Goal: Transaction & Acquisition: Book appointment/travel/reservation

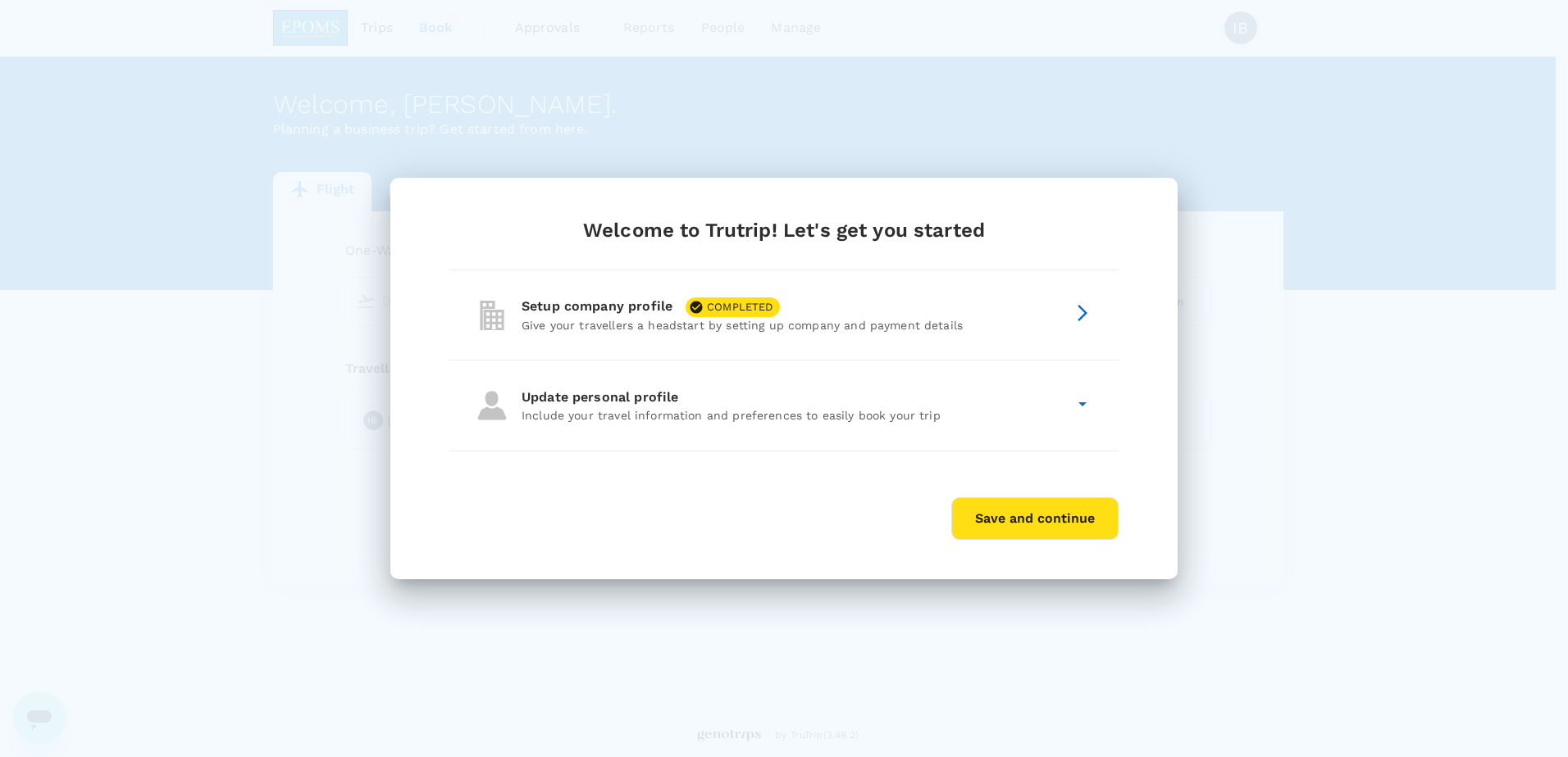
click at [984, 513] on button "Save and continue" at bounding box center [1035, 519] width 168 height 42
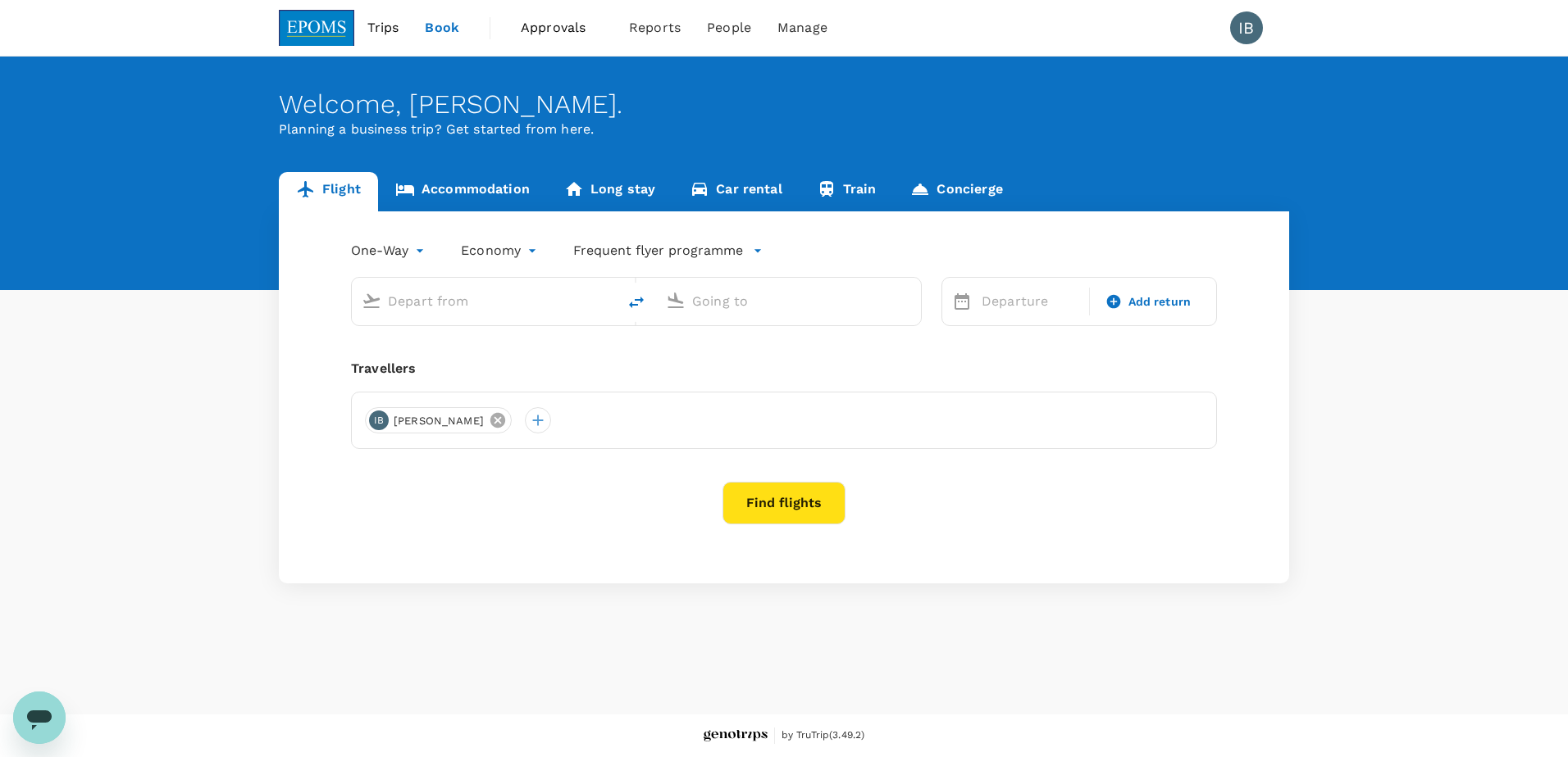
click at [505, 424] on icon at bounding box center [497, 420] width 14 height 14
click at [382, 421] on div at bounding box center [378, 420] width 26 height 26
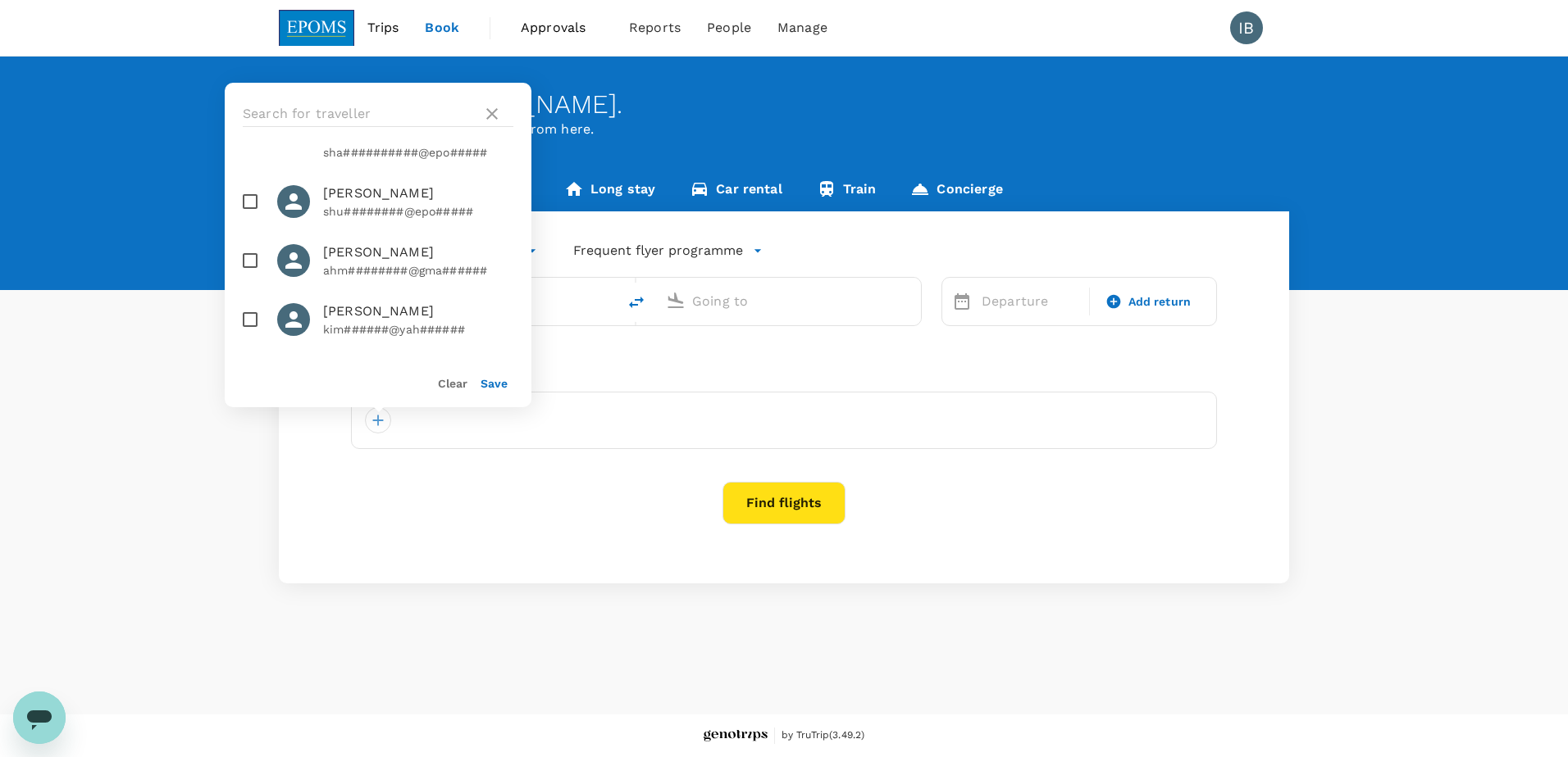
scroll to position [5082, 0]
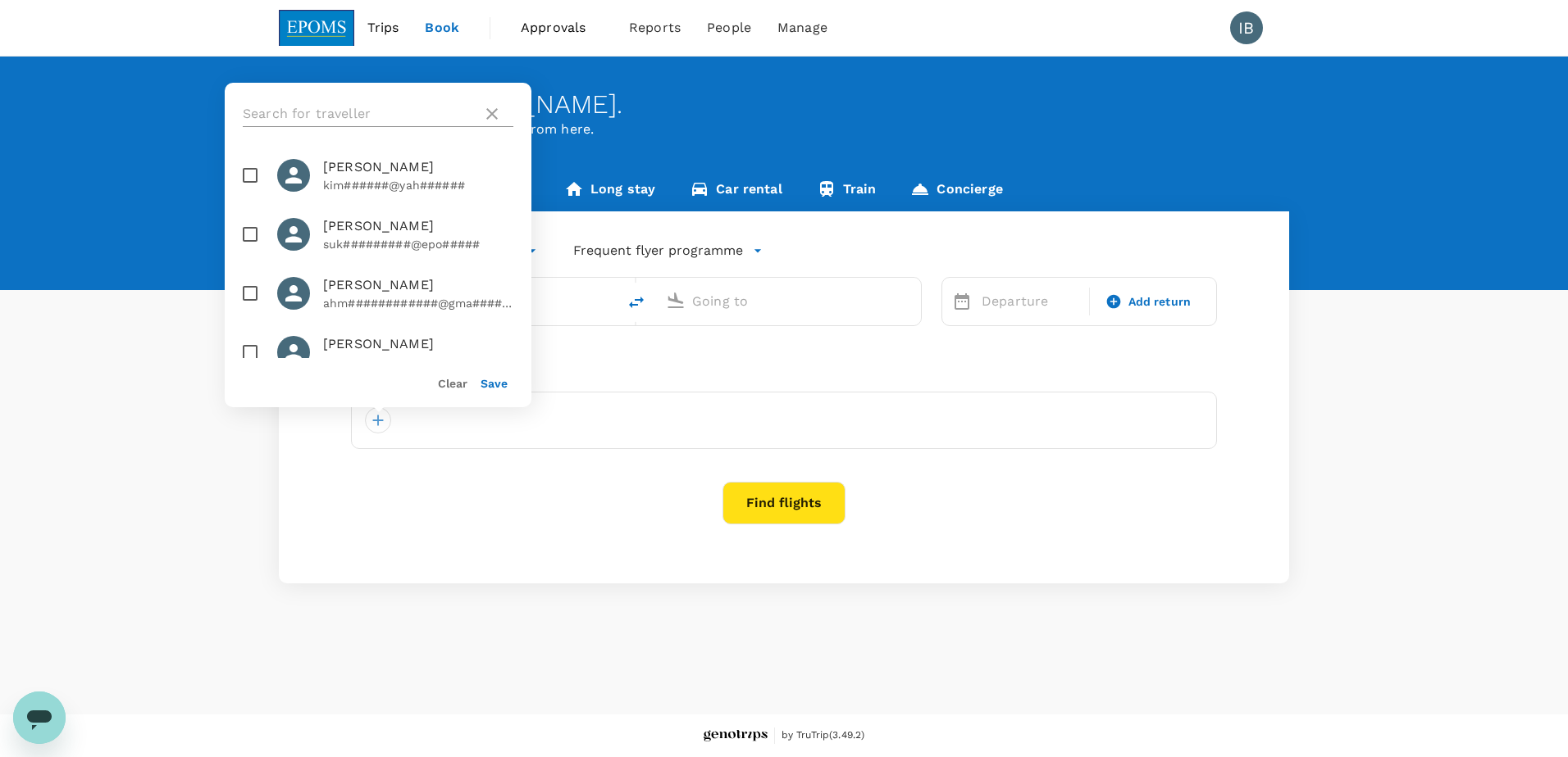
click at [342, 108] on input "text" at bounding box center [359, 114] width 233 height 26
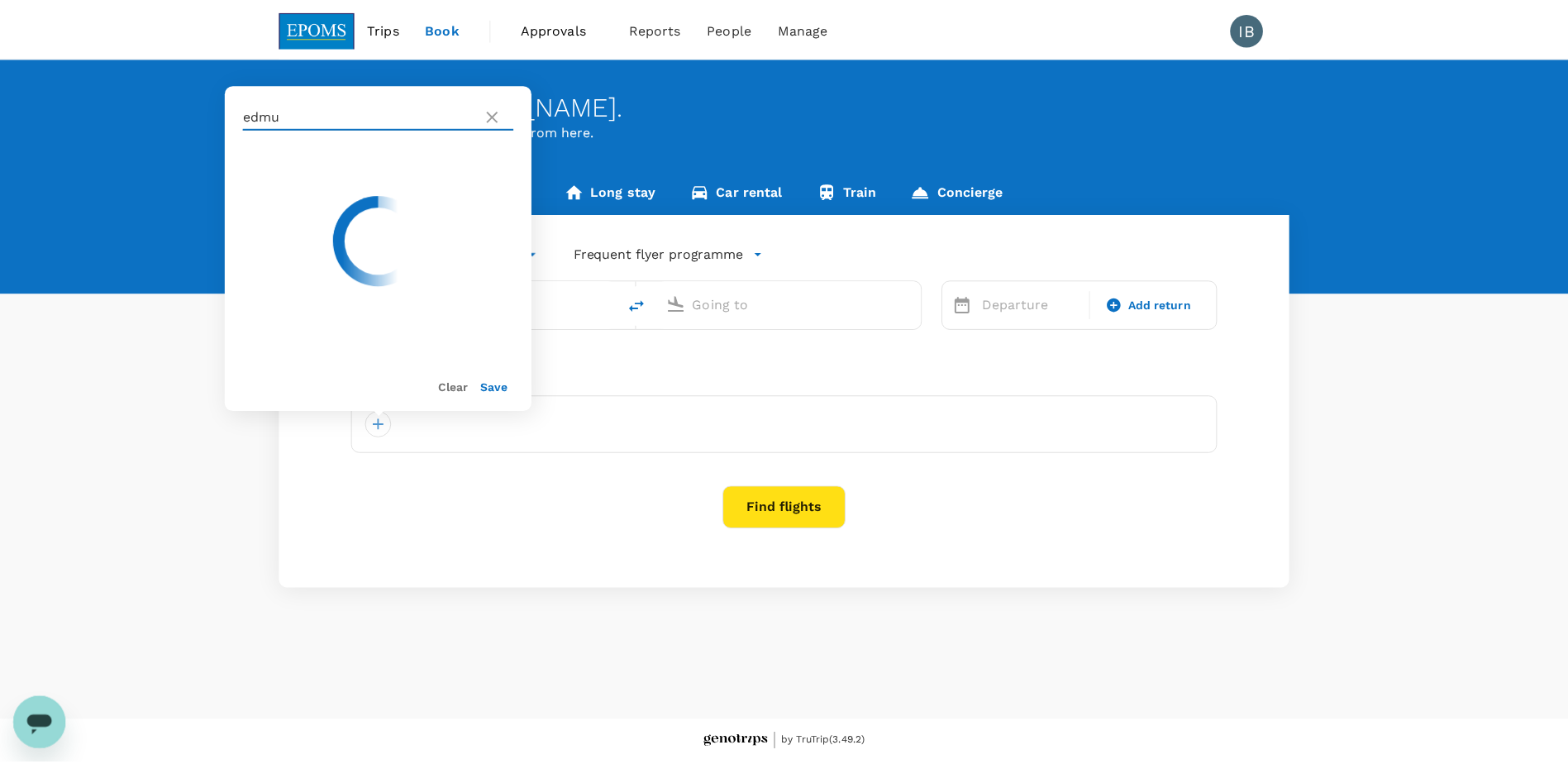
scroll to position [0, 0]
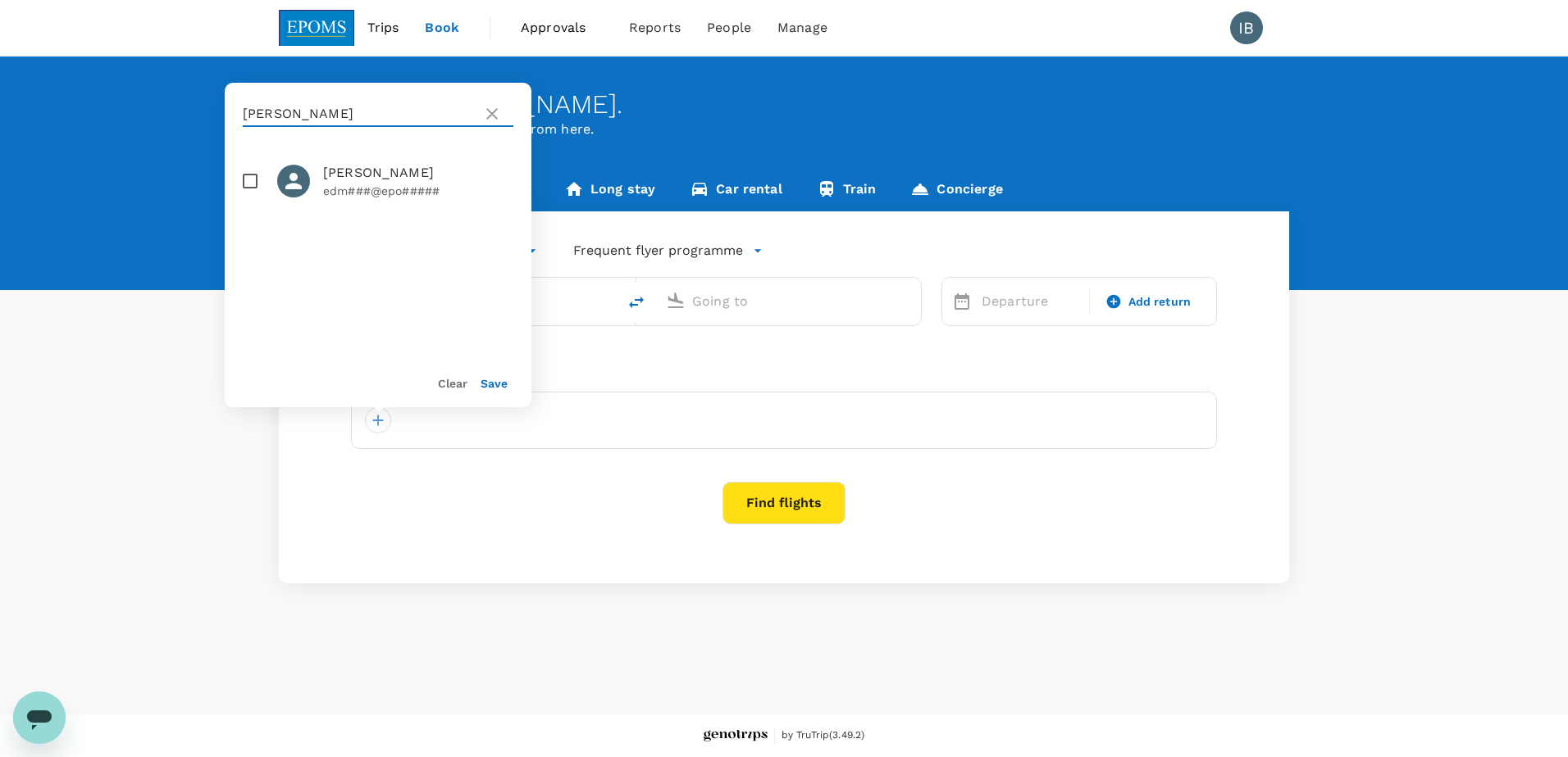
type input "[PERSON_NAME]"
click at [257, 181] on input "checkbox" at bounding box center [251, 181] width 35 height 35
checkbox input "true"
click at [497, 385] on button "Save" at bounding box center [494, 383] width 27 height 13
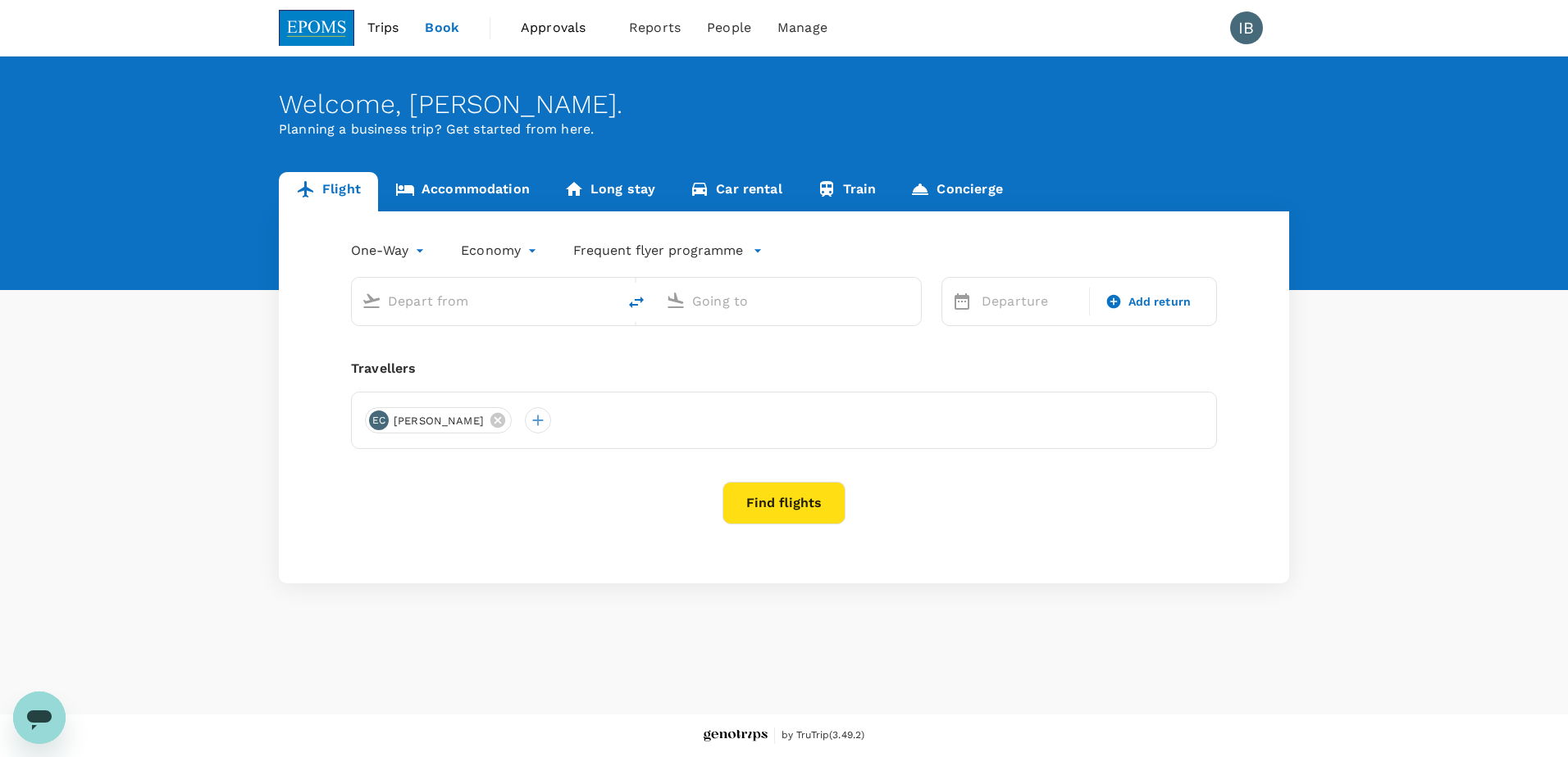
click at [442, 300] on input "text" at bounding box center [486, 301] width 195 height 25
click at [446, 339] on p "Kuching, [GEOGRAPHIC_DATA]" at bounding box center [509, 334] width 328 height 16
type input "Kuching, [GEOGRAPHIC_DATA] (any)"
click at [784, 304] on input "text" at bounding box center [789, 301] width 195 height 25
type input "B"
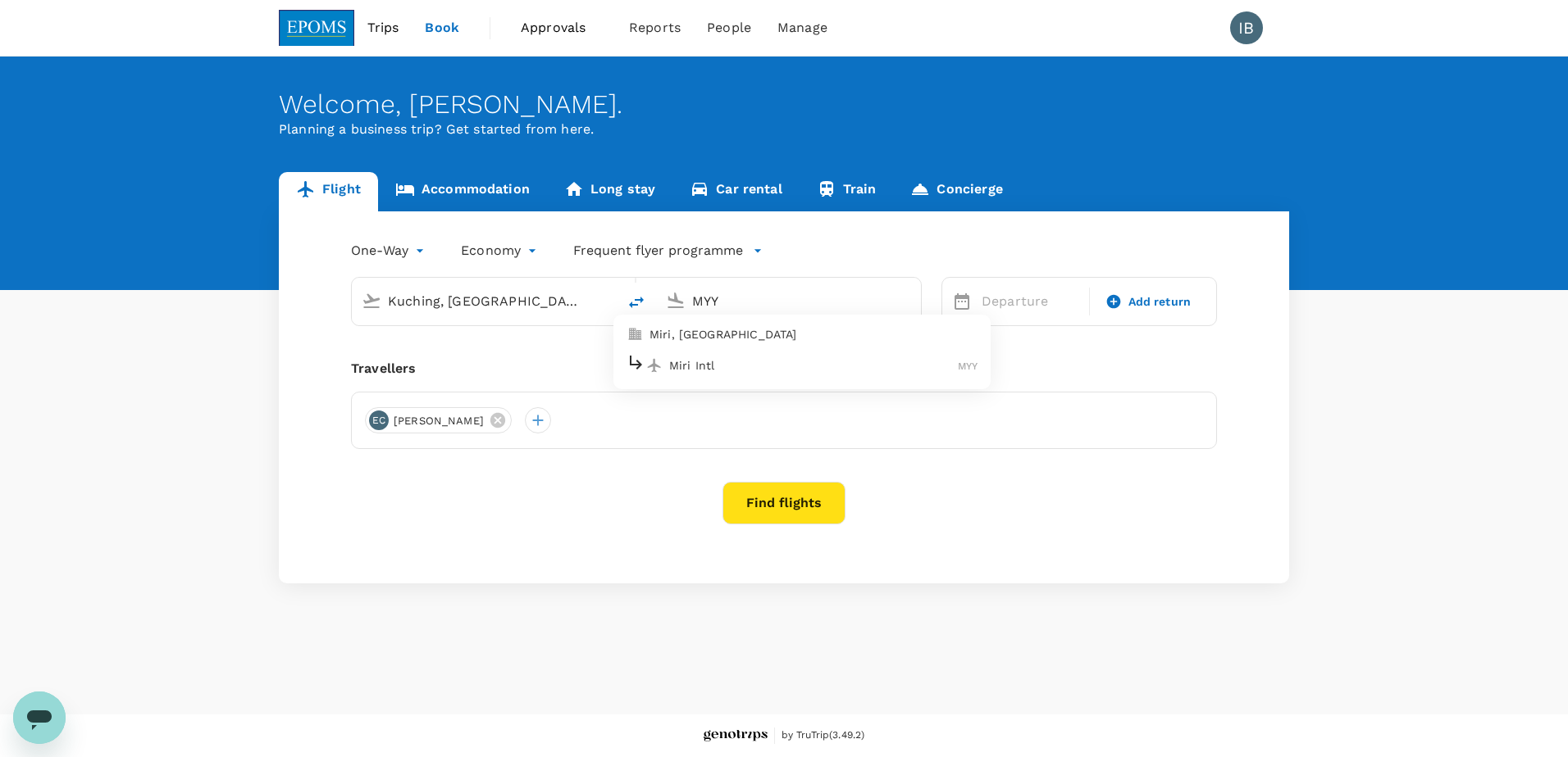
click at [685, 352] on div "Miri Intl MYY" at bounding box center [802, 365] width 351 height 25
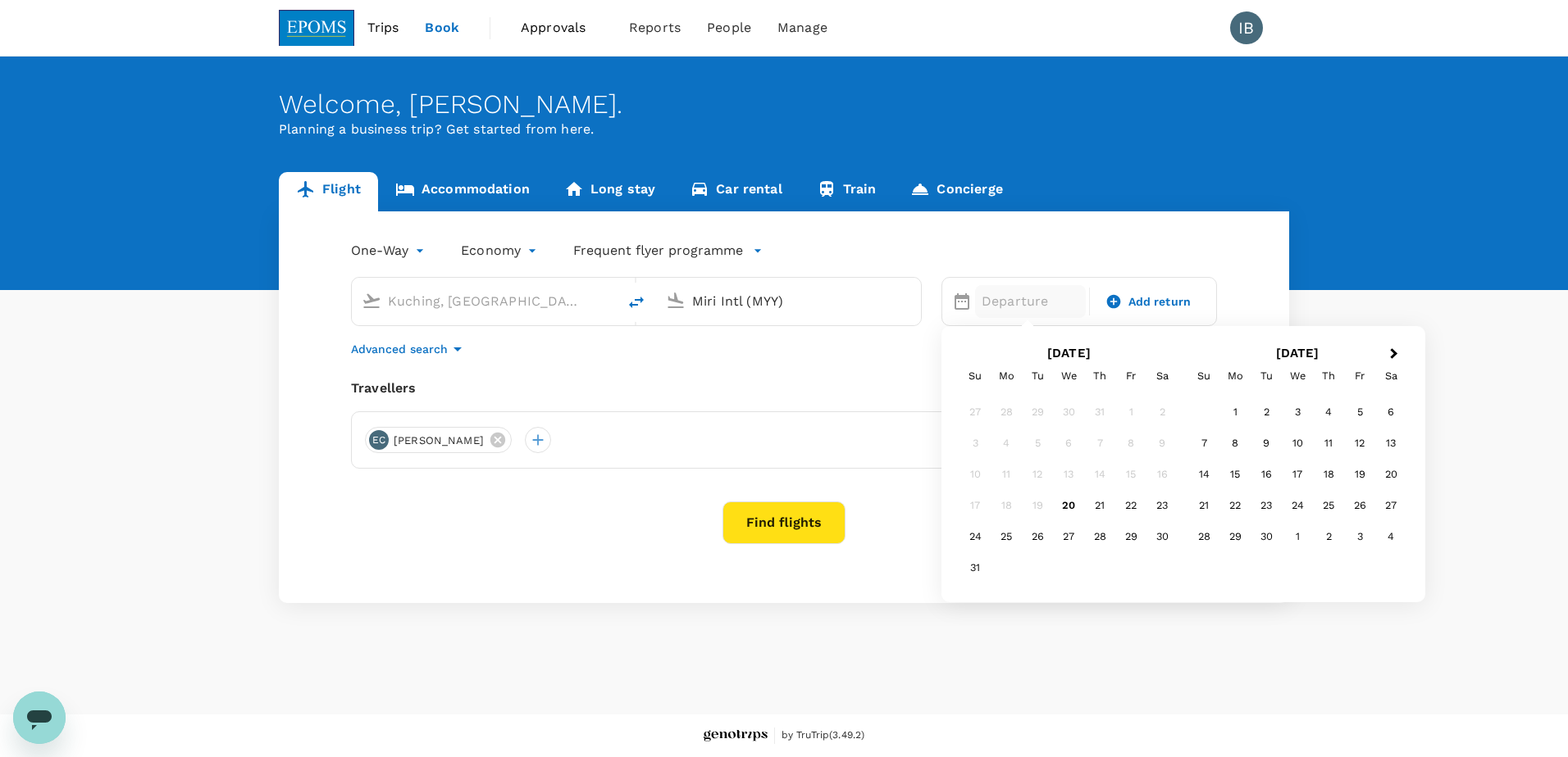
type input "Miri Intl (MYY)"
click at [977, 541] on div "24" at bounding box center [975, 536] width 31 height 31
click at [417, 249] on body "Trips Book Approvals 0 Reports People Manage IB Welcome , [PERSON_NAME] . Plann…" at bounding box center [784, 378] width 1568 height 757
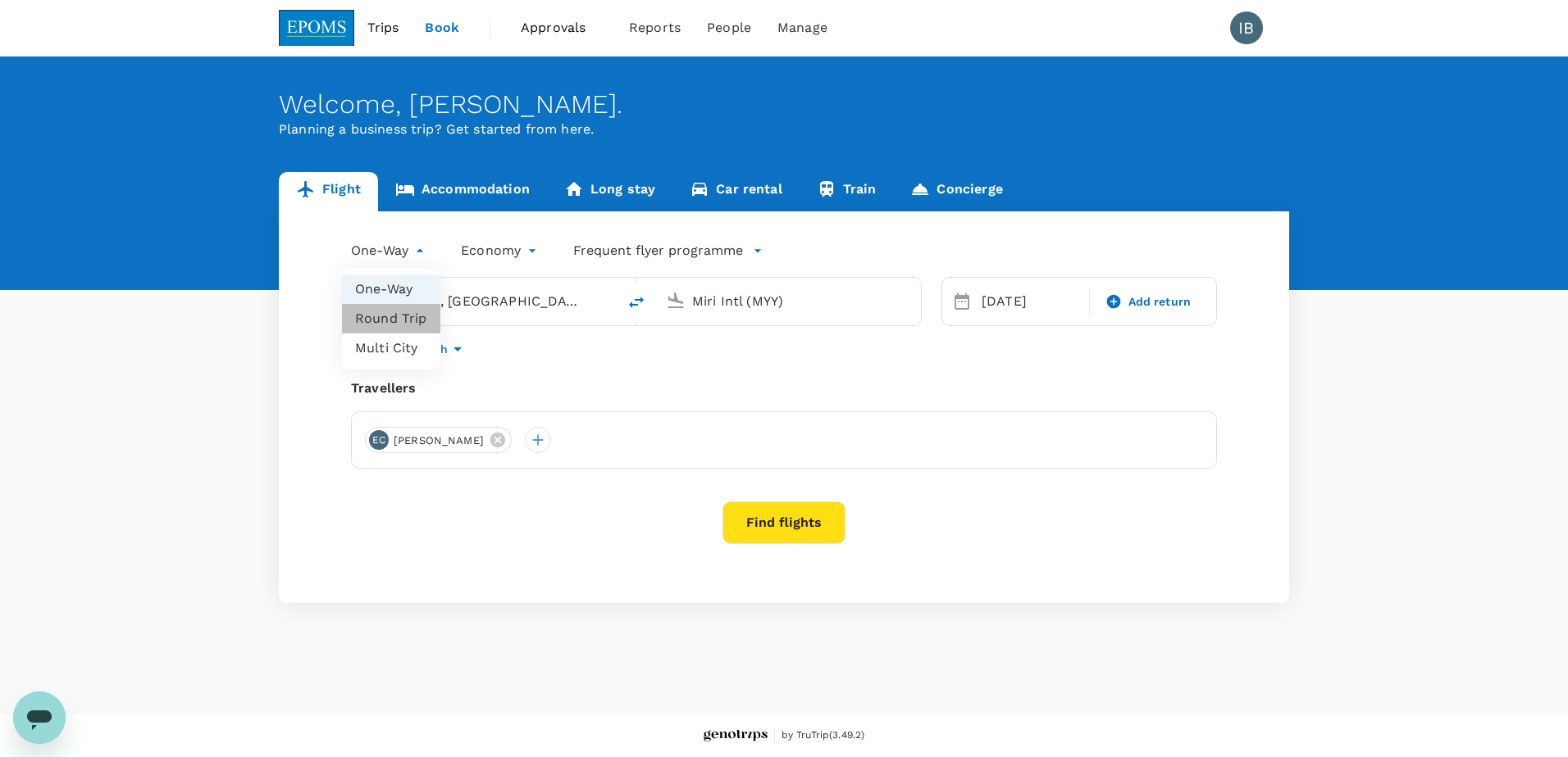
click at [375, 323] on li "Round Trip" at bounding box center [391, 319] width 98 height 30
type input "roundtrip"
click at [1108, 303] on p "Return" at bounding box center [1128, 301] width 84 height 19
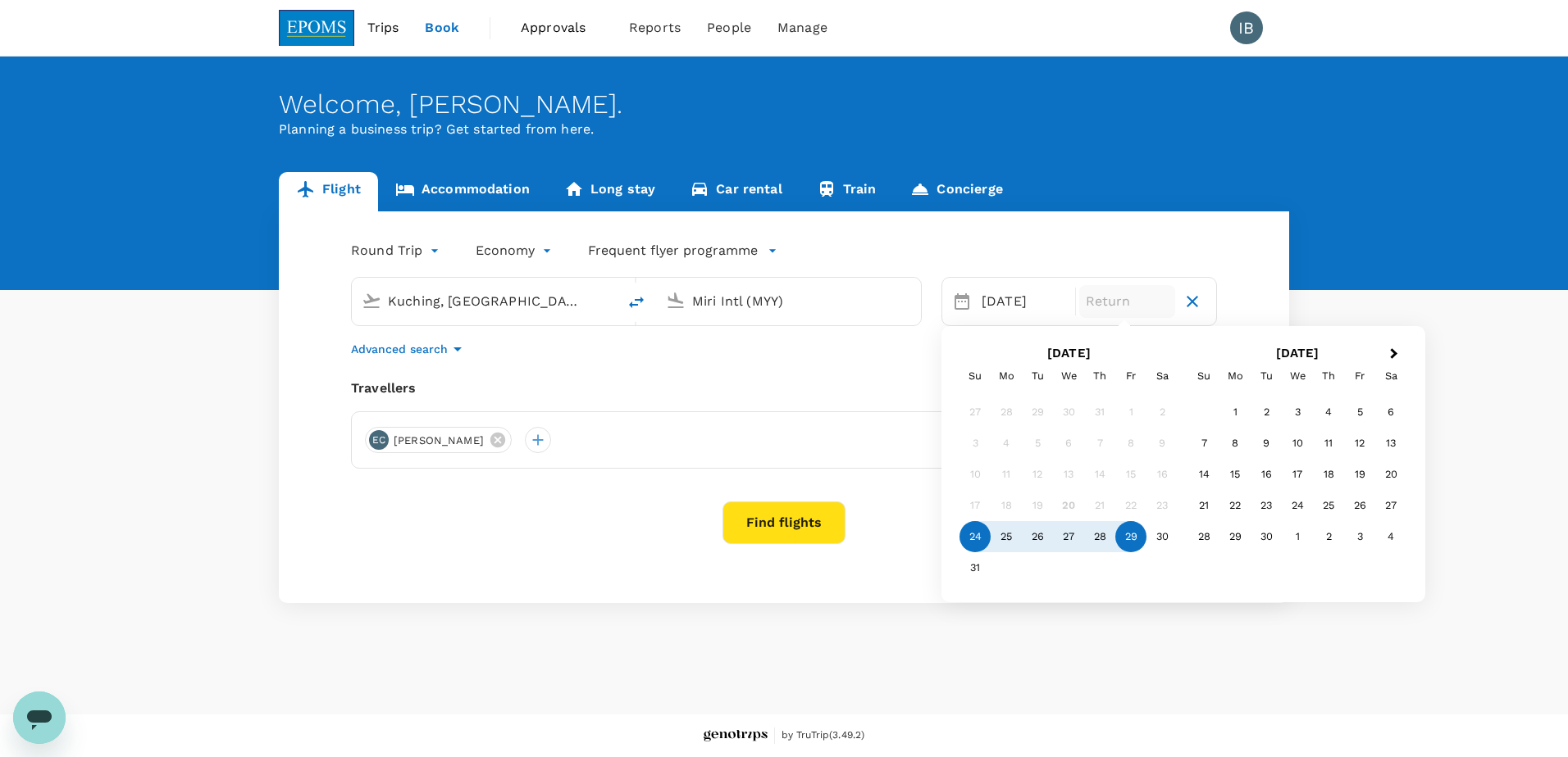
click at [1130, 538] on div "29" at bounding box center [1130, 536] width 31 height 31
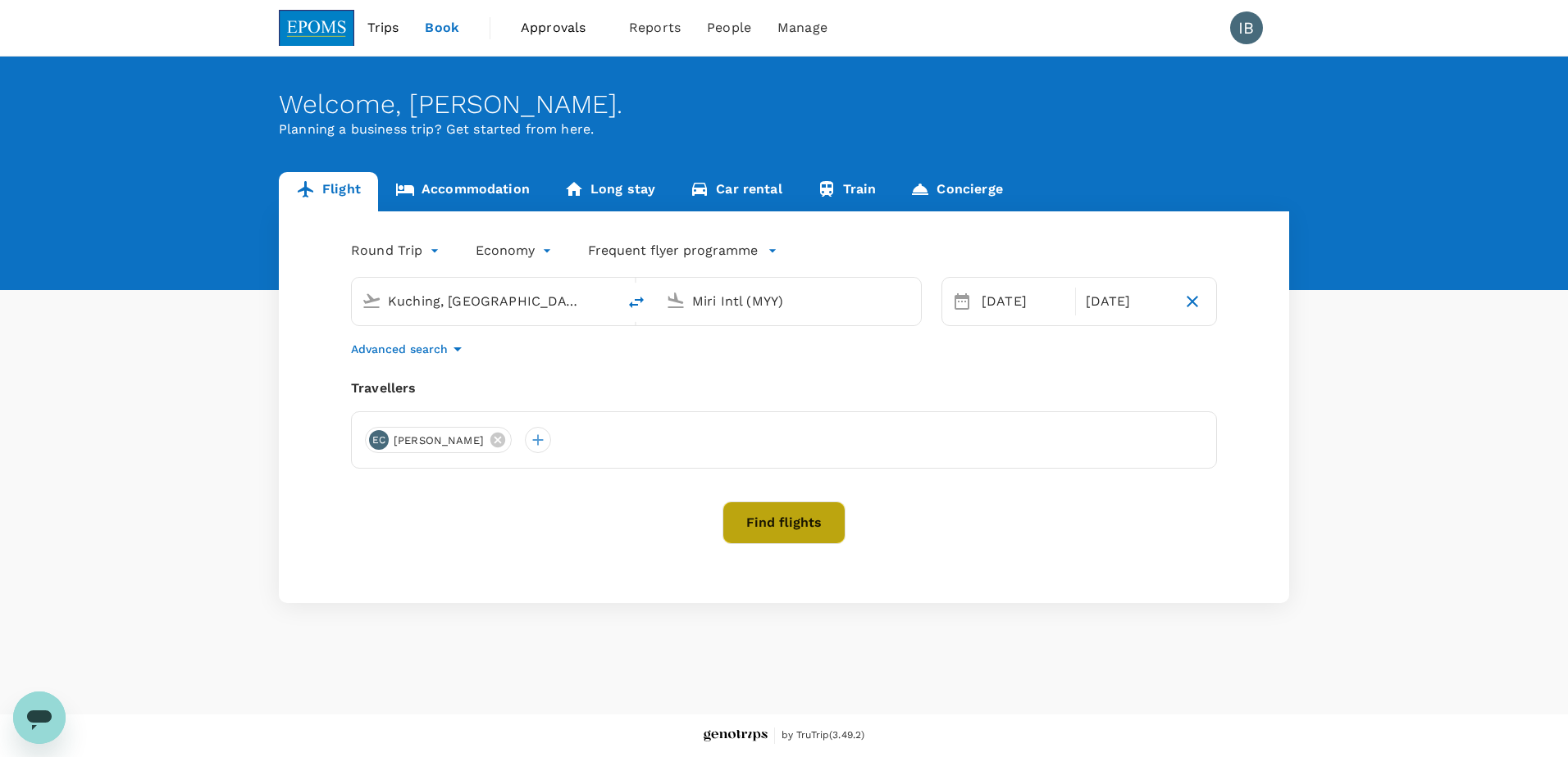
click at [796, 519] on button "Find flights" at bounding box center [784, 523] width 123 height 42
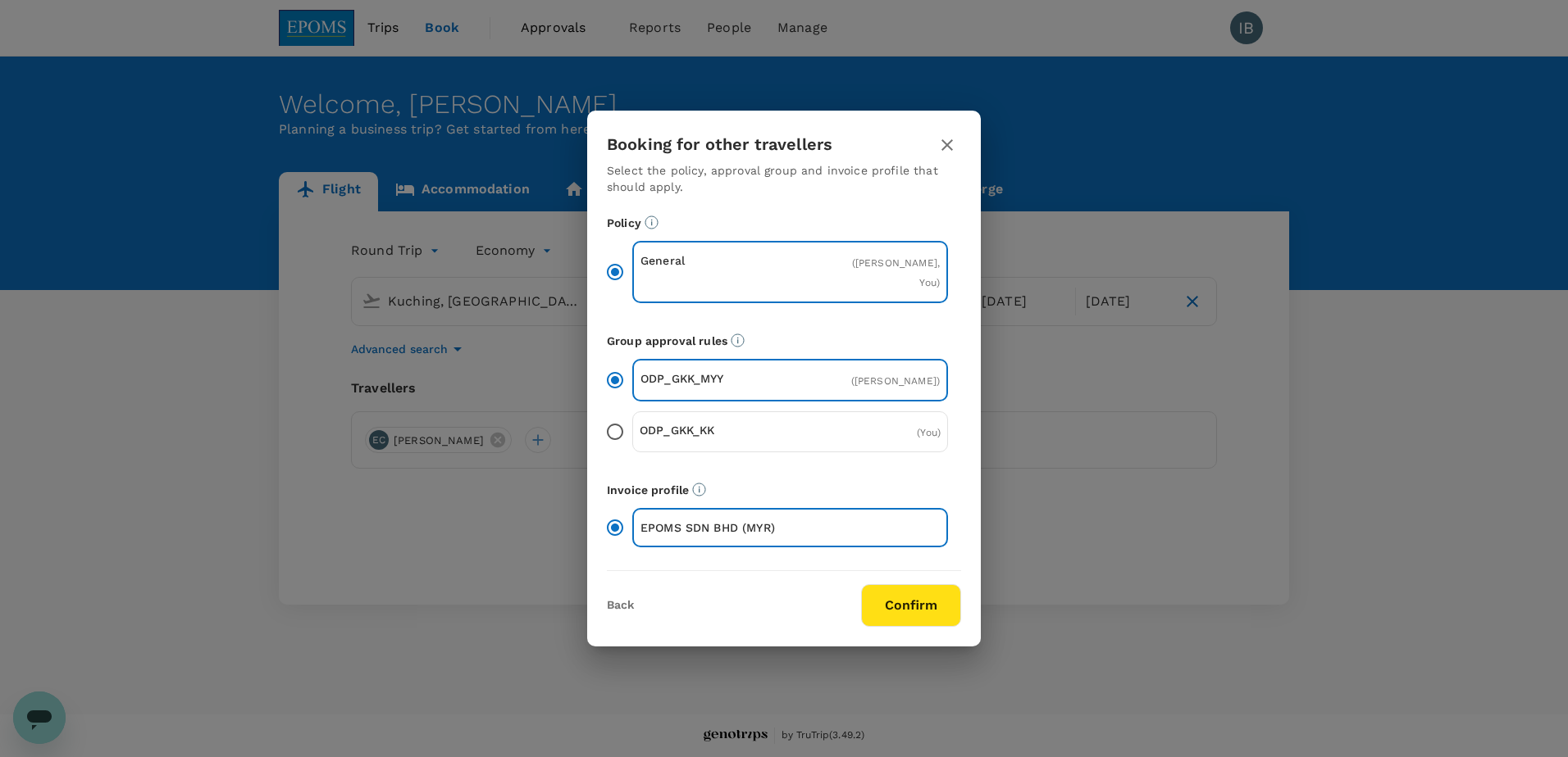
click at [893, 611] on button "Confirm" at bounding box center [912, 606] width 100 height 42
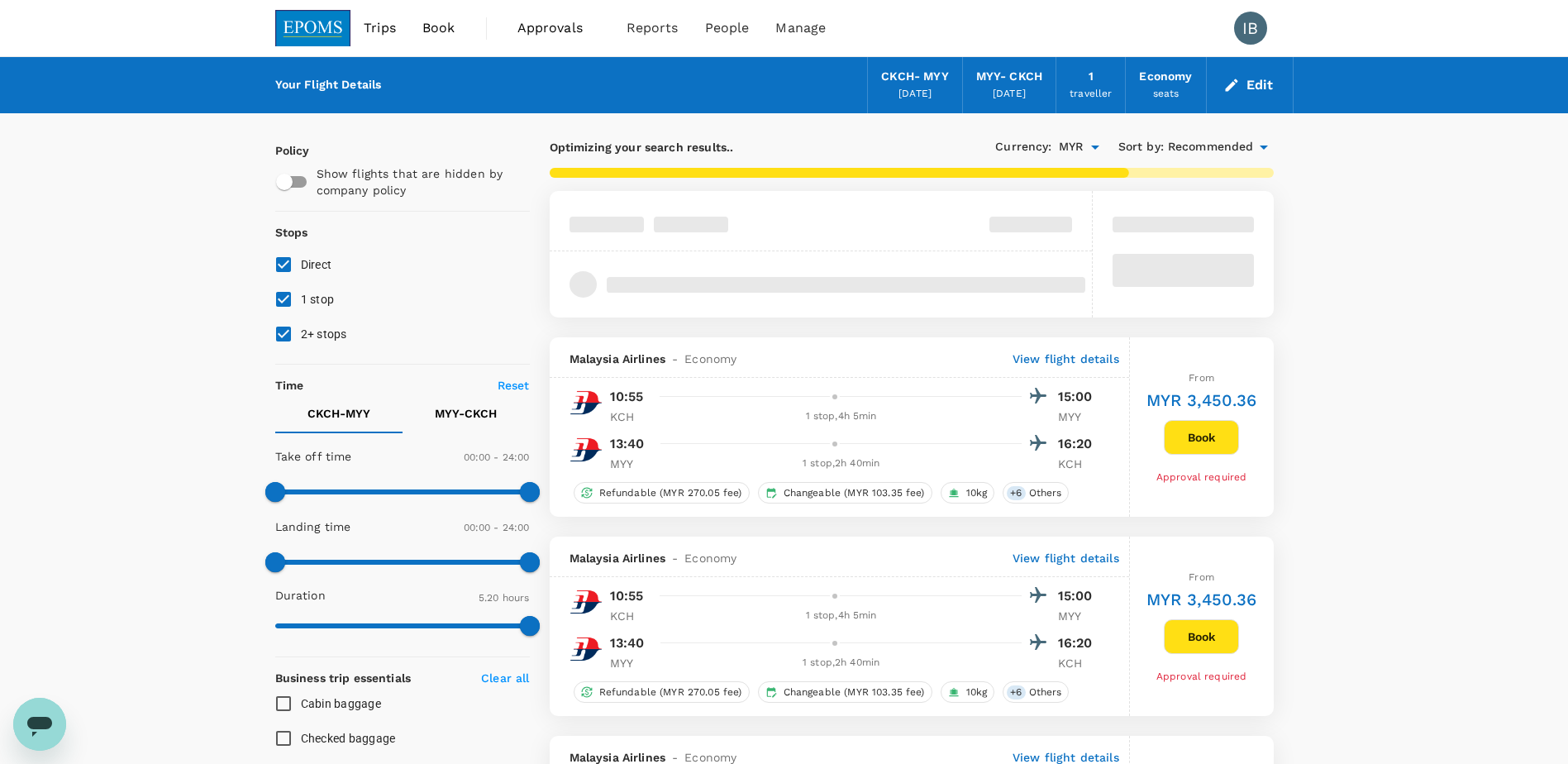
type input "645"
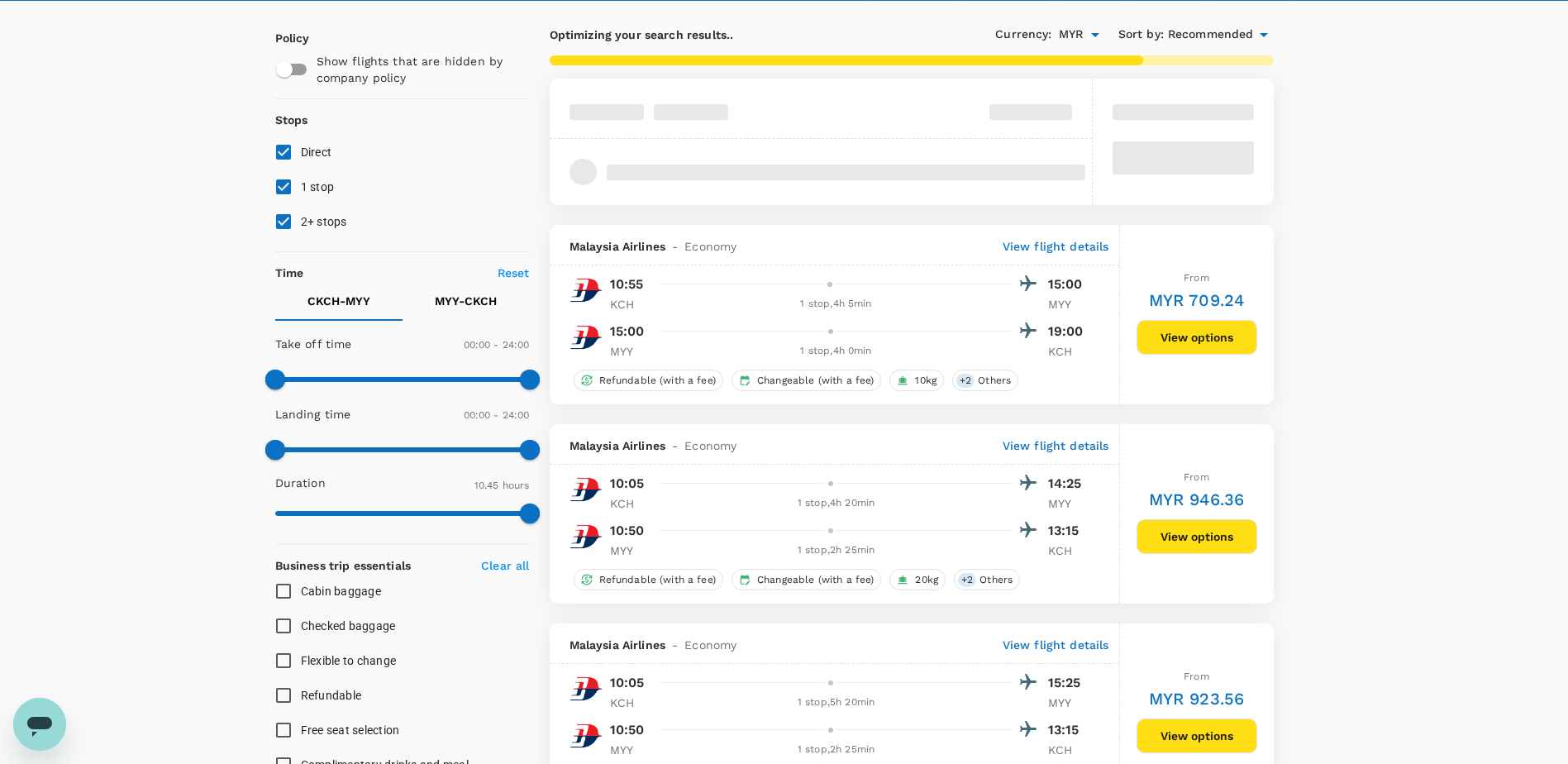
scroll to position [165, 0]
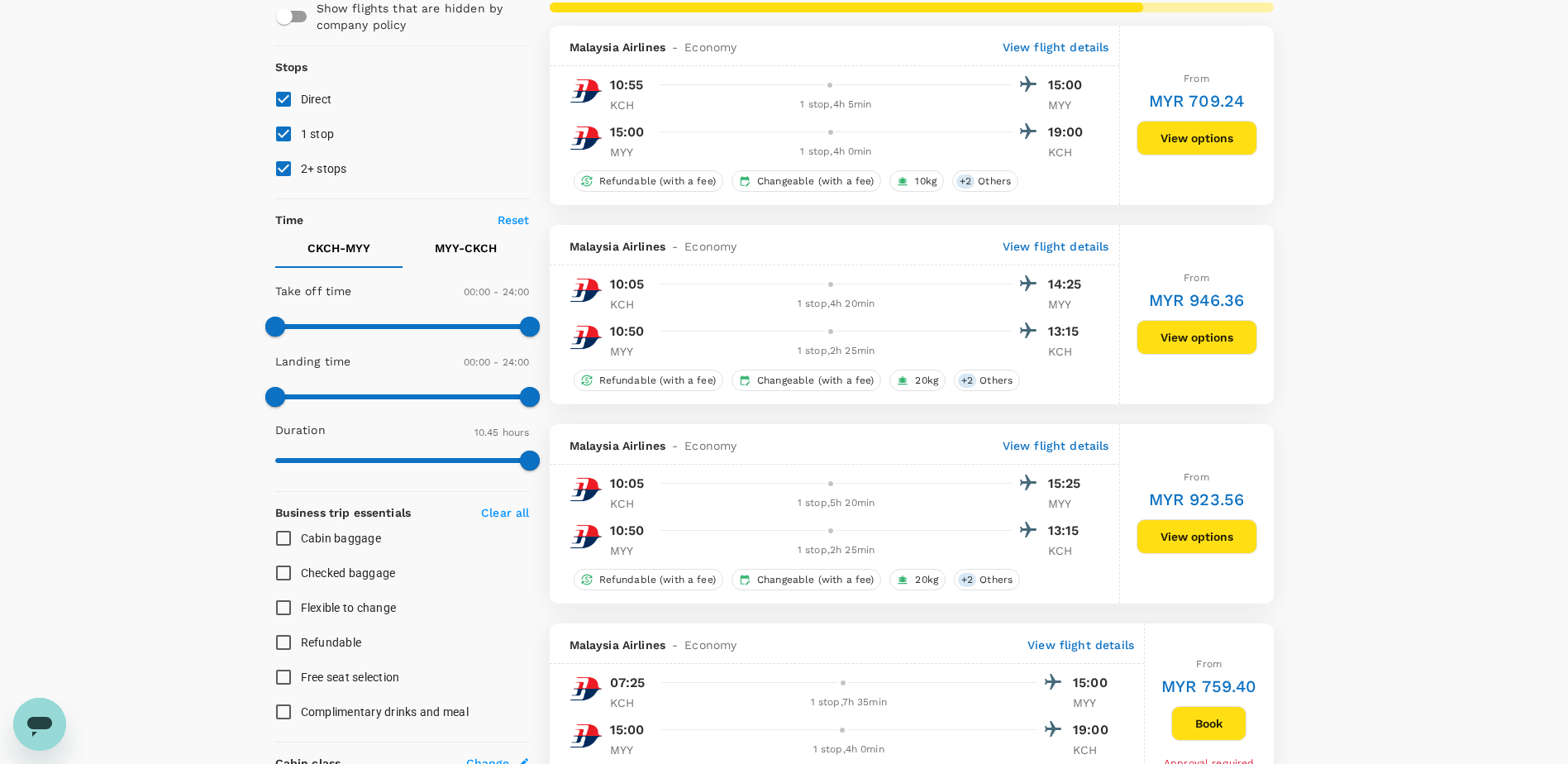
checkbox input "false"
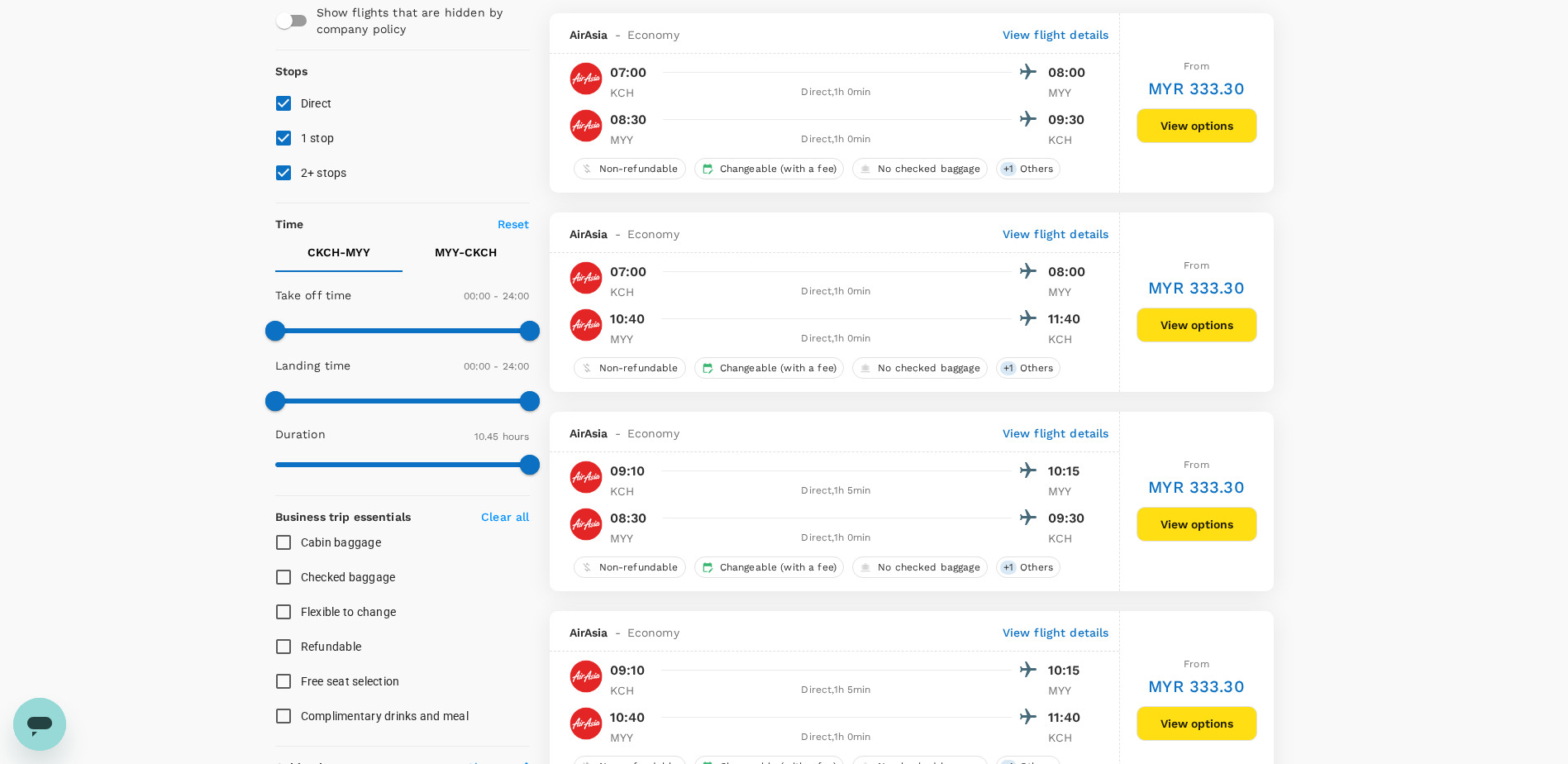
scroll to position [0, 0]
